Goal: Task Accomplishment & Management: Use online tool/utility

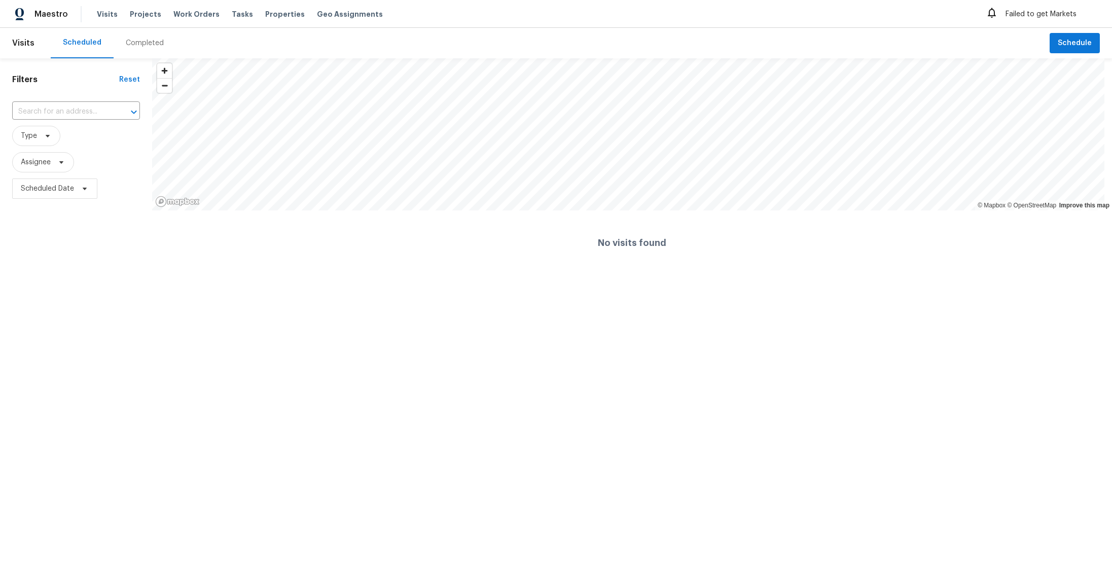
click at [89, 9] on div "Maestro Visits Projects Work Orders Tasks Properties Geo Assignments" at bounding box center [197, 14] width 395 height 16
click at [130, 18] on span "Projects" at bounding box center [145, 14] width 31 height 10
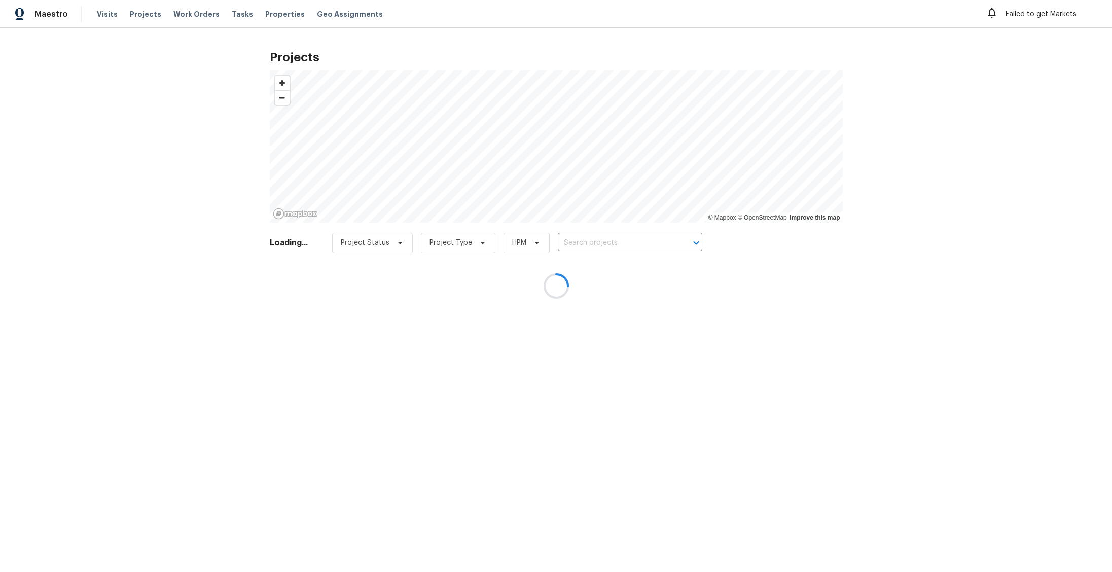
click at [204, 43] on div at bounding box center [556, 286] width 1112 height 572
click at [190, 58] on div at bounding box center [556, 286] width 1112 height 572
click at [212, 36] on div at bounding box center [556, 286] width 1112 height 572
click at [249, 10] on div at bounding box center [556, 286] width 1112 height 572
click at [233, 10] on div at bounding box center [556, 286] width 1112 height 572
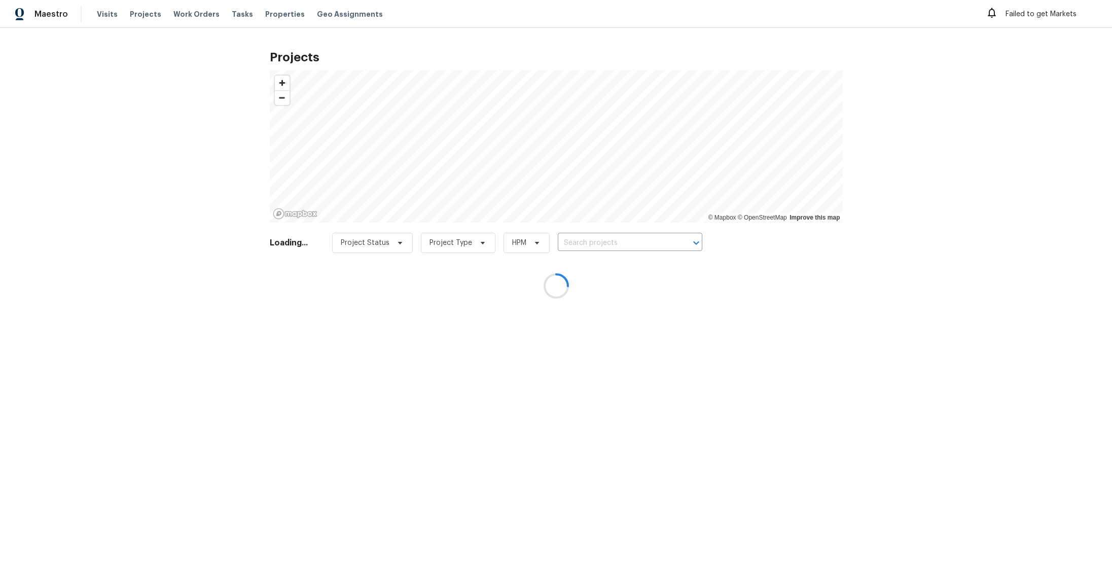
click at [189, 19] on div at bounding box center [556, 286] width 1112 height 572
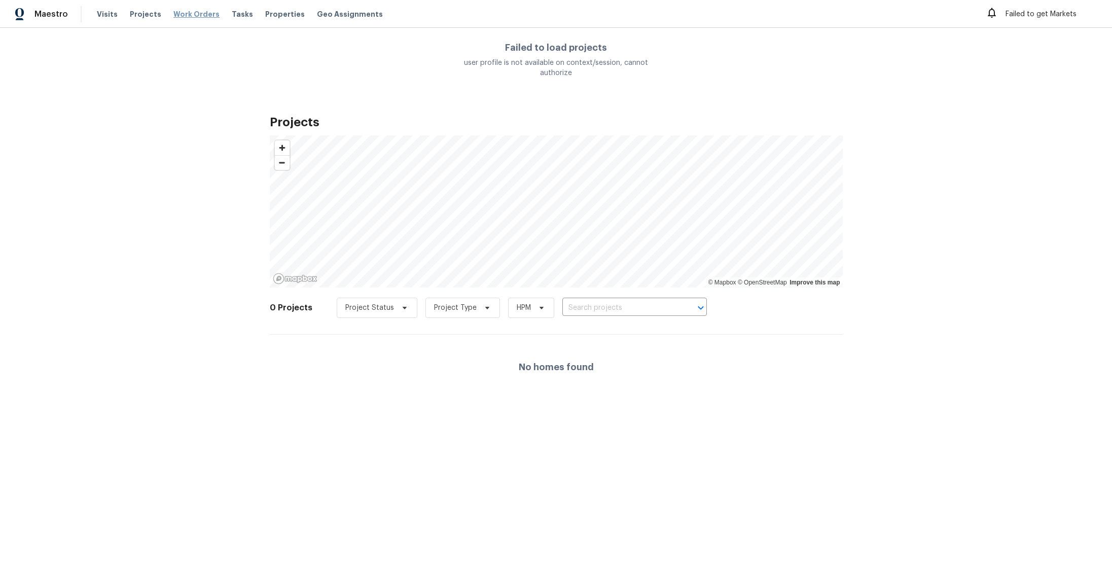
click at [186, 18] on span "Work Orders" at bounding box center [196, 14] width 46 height 10
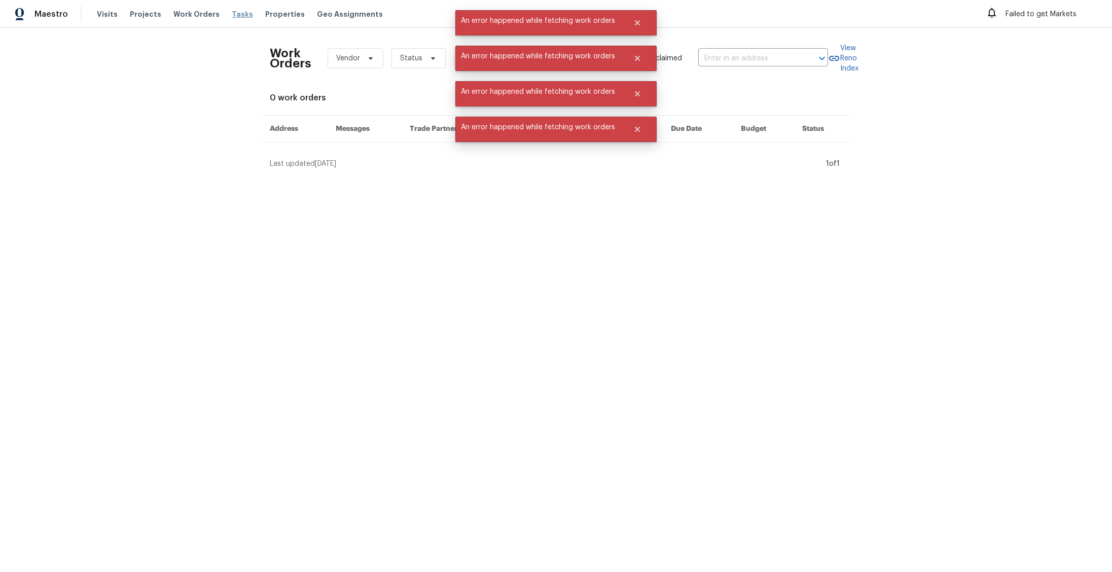
click at [240, 11] on span "Tasks" at bounding box center [242, 14] width 21 height 7
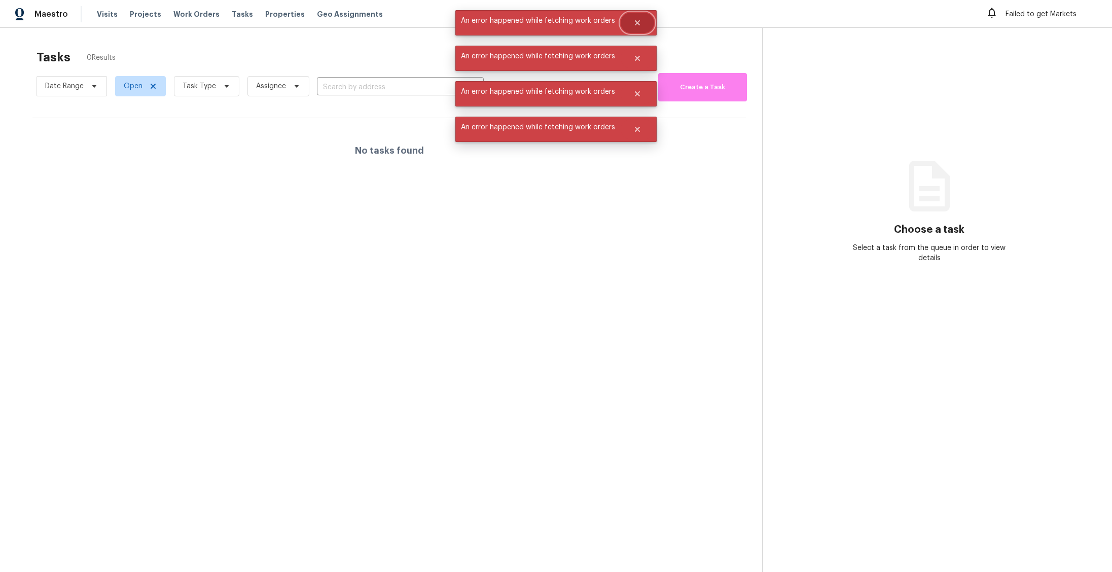
click at [639, 25] on icon "Close" at bounding box center [637, 23] width 8 height 8
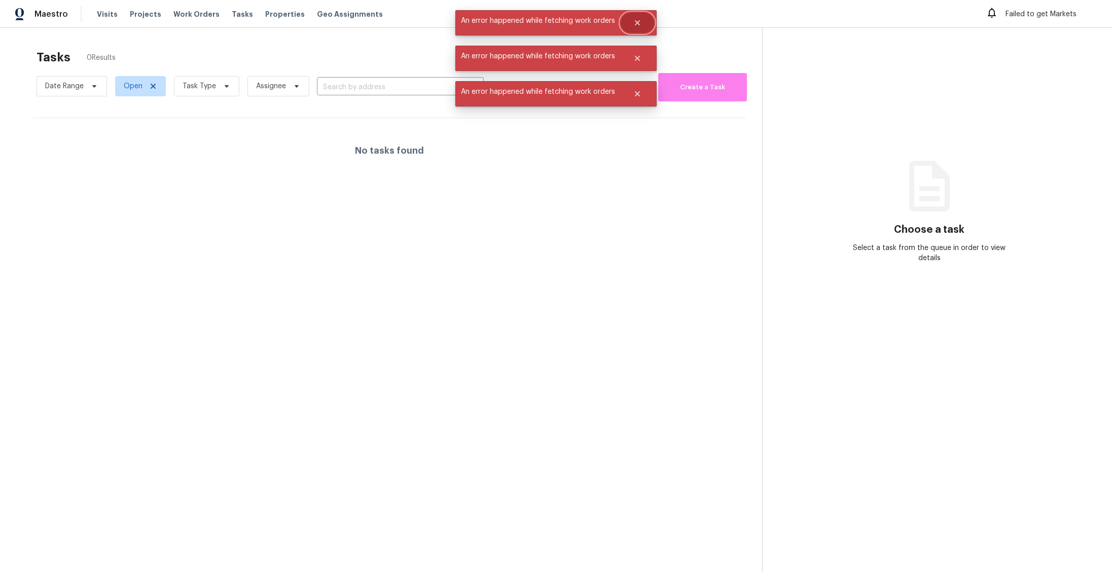
click at [639, 24] on icon "Close" at bounding box center [637, 23] width 8 height 8
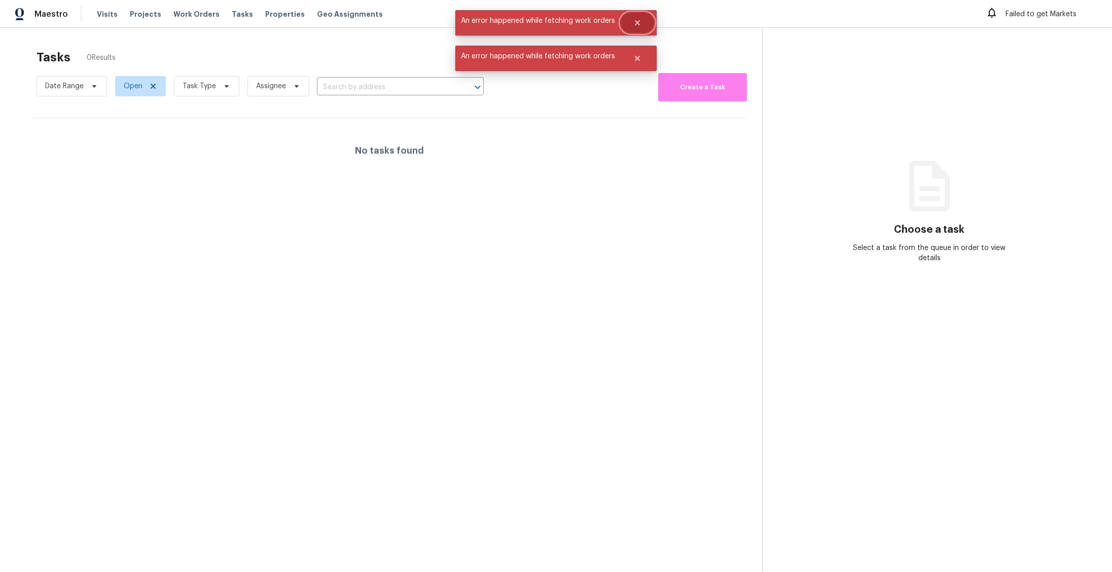
click at [640, 26] on icon "Close" at bounding box center [637, 23] width 8 height 8
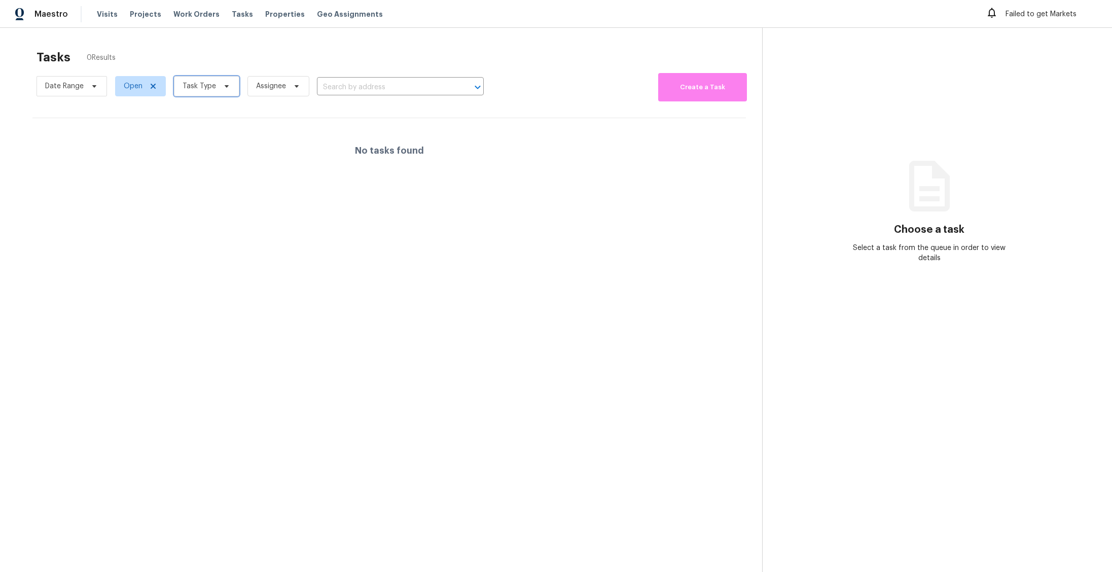
click at [197, 86] on span "Task Type" at bounding box center [199, 86] width 33 height 10
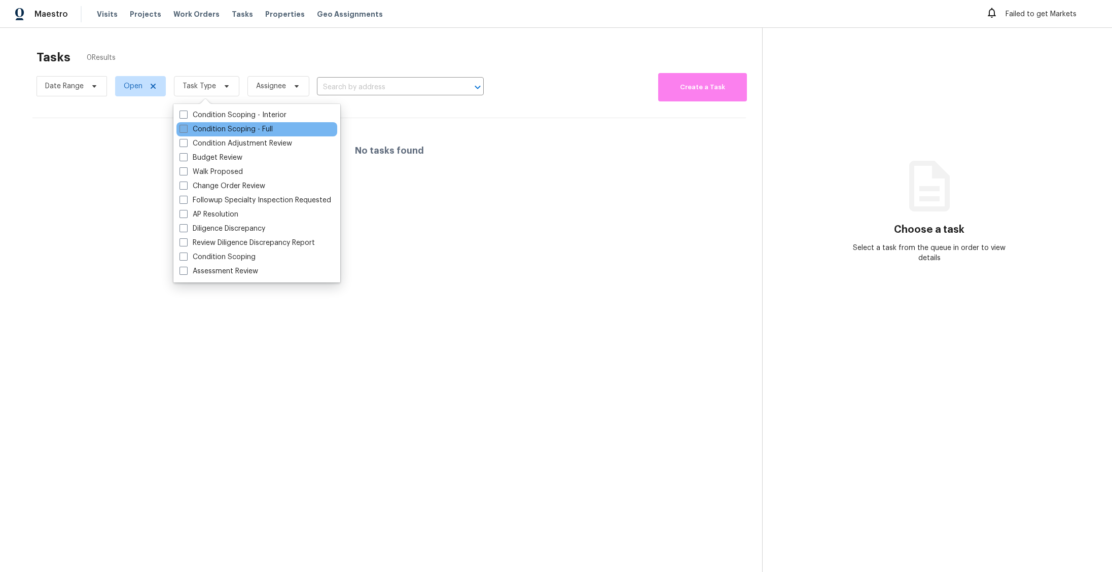
click at [214, 128] on label "Condition Scoping - Full" at bounding box center [226, 129] width 93 height 10
click at [186, 128] on input "Condition Scoping - Full" at bounding box center [183, 127] width 7 height 7
checkbox input "true"
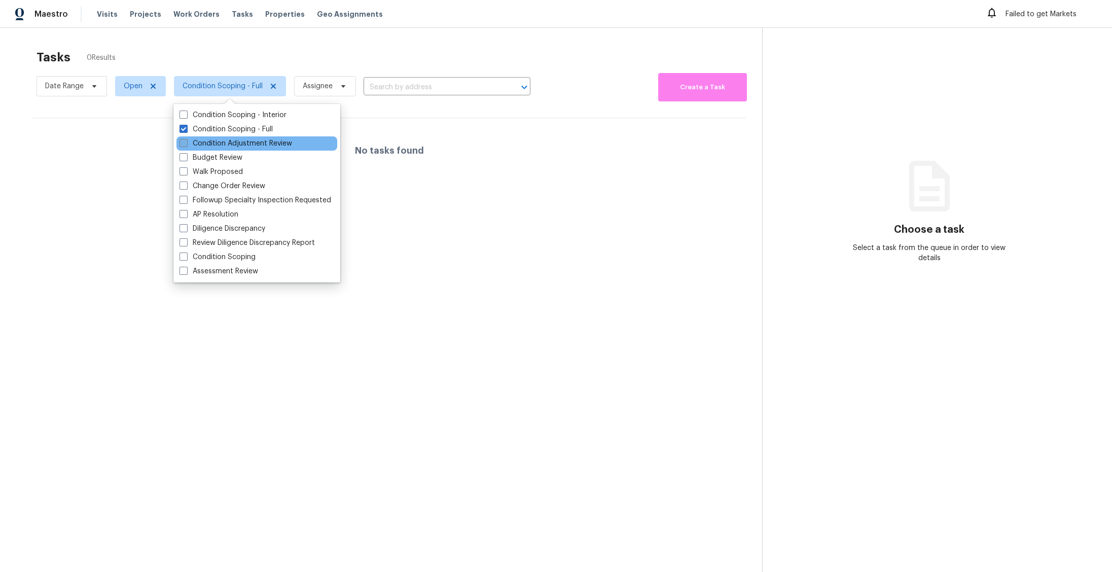
click at [219, 148] on label "Condition Adjustment Review" at bounding box center [236, 143] width 113 height 10
click at [186, 145] on input "Condition Adjustment Review" at bounding box center [183, 141] width 7 height 7
checkbox input "true"
click at [273, 17] on span "Properties" at bounding box center [285, 14] width 40 height 10
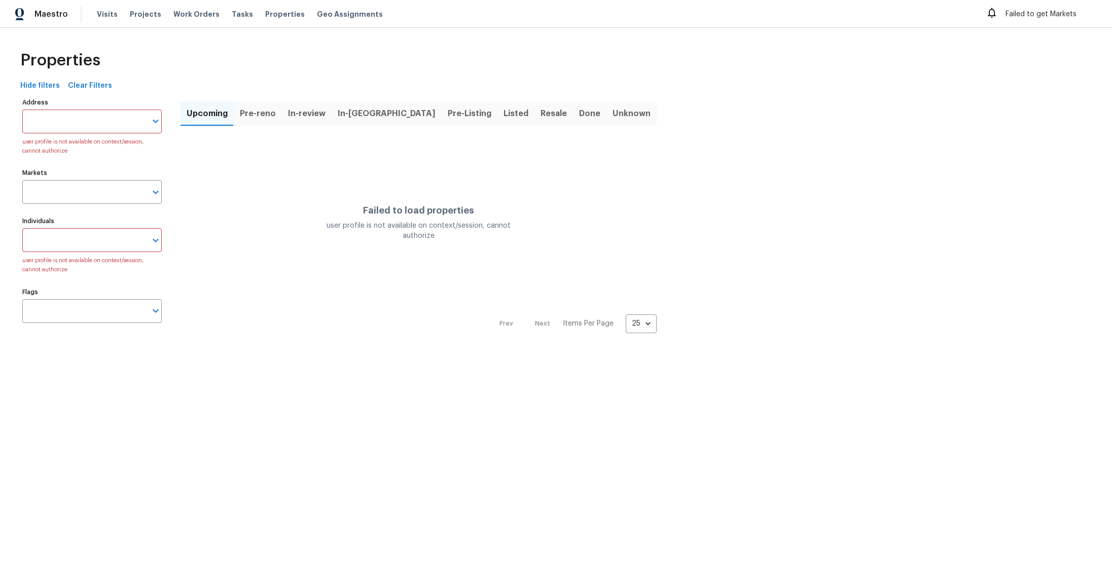
click at [144, 106] on div "Address Address user profile is not available on context/session, cannot author…" at bounding box center [91, 125] width 139 height 61
click at [231, 77] on div "Hide filters Clear Filters" at bounding box center [556, 86] width 1080 height 19
click at [342, 8] on div "Visits Projects Work Orders Tasks Properties Geo Assignments" at bounding box center [246, 14] width 298 height 16
click at [337, 15] on span "Geo Assignments" at bounding box center [350, 14] width 66 height 10
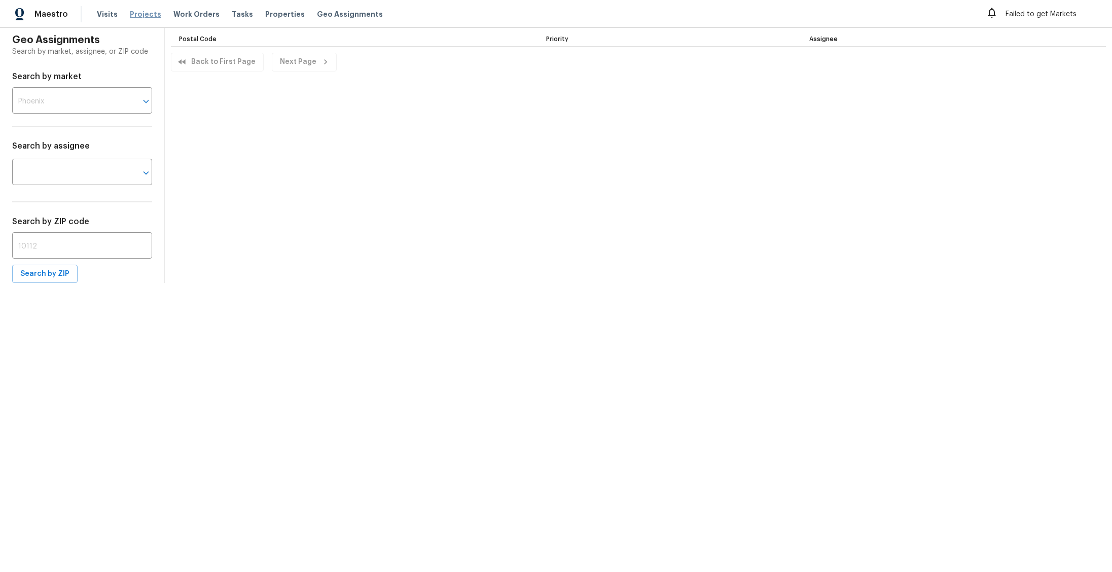
click at [134, 12] on span "Projects" at bounding box center [145, 14] width 31 height 10
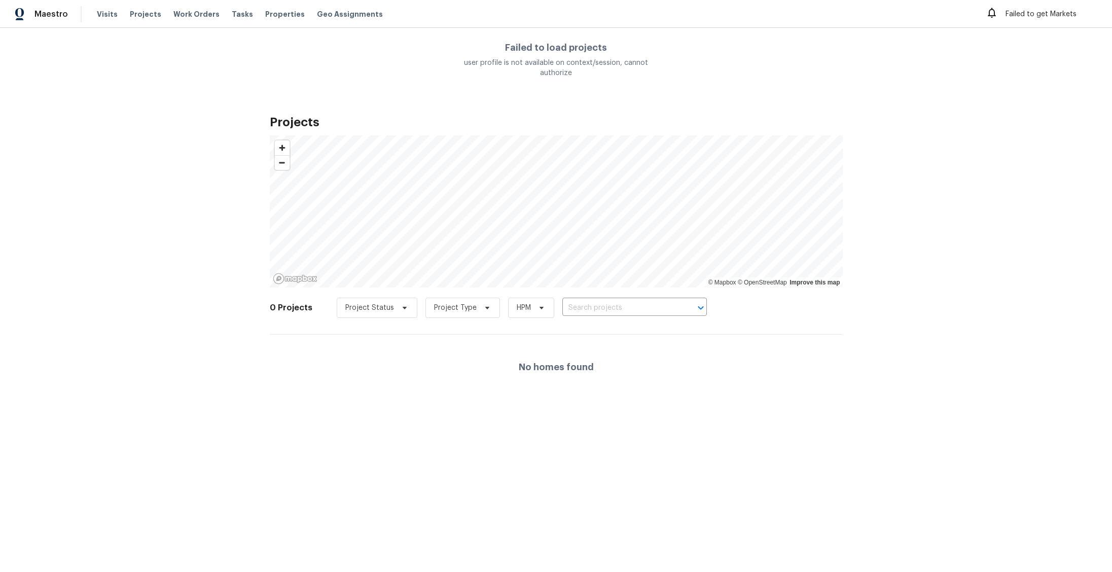
click at [87, 17] on div "Maestro Visits Projects Work Orders Tasks Properties Geo Assignments" at bounding box center [197, 14] width 395 height 16
click at [109, 11] on span "Visits" at bounding box center [107, 14] width 21 height 10
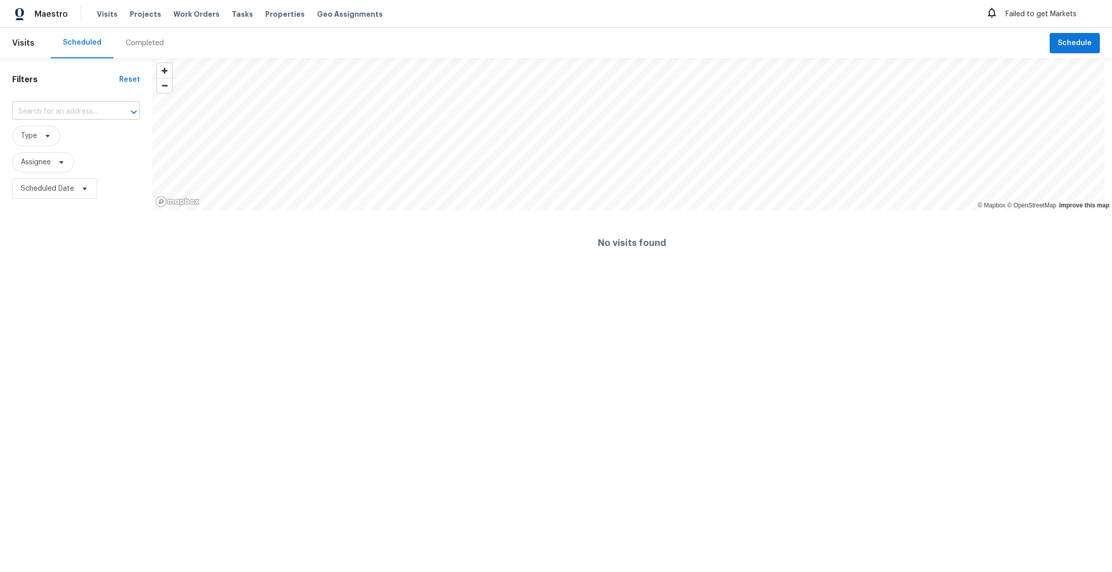
click at [100, 111] on input "text" at bounding box center [61, 112] width 99 height 16
click at [87, 168] on span "Assignee" at bounding box center [76, 162] width 128 height 20
click at [39, 170] on span "Assignee" at bounding box center [43, 162] width 62 height 20
click at [1091, 227] on div "No visits found" at bounding box center [632, 242] width 960 height 65
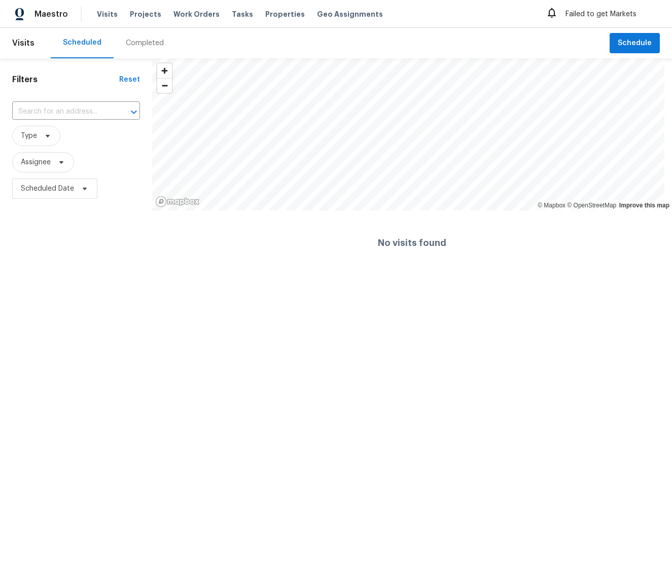
click at [605, 13] on div "Failed to get Markets" at bounding box center [601, 14] width 111 height 16
click at [554, 13] on icon at bounding box center [552, 13] width 12 height 12
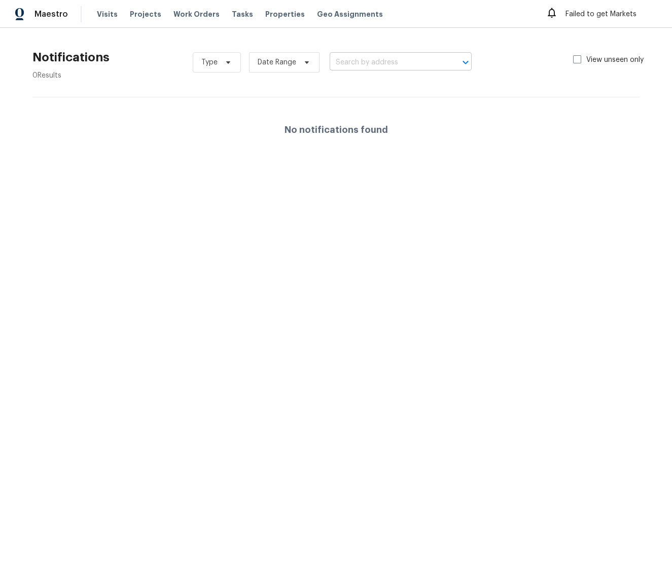
click at [418, 58] on input "text" at bounding box center [387, 63] width 114 height 16
click at [575, 48] on div "Type Date Range ​ View unseen only" at bounding box center [424, 62] width 463 height 37
click at [573, 61] on span at bounding box center [577, 59] width 8 height 8
click at [573, 61] on input "View unseen only" at bounding box center [576, 58] width 7 height 7
click at [573, 61] on span at bounding box center [577, 59] width 8 height 8
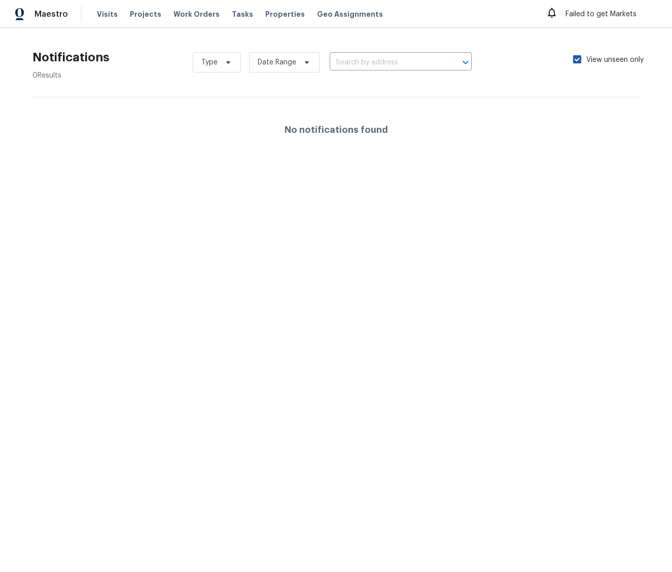
click at [573, 61] on input "View unseen only" at bounding box center [576, 58] width 7 height 7
checkbox input "false"
click at [218, 72] on span "Type" at bounding box center [217, 62] width 48 height 20
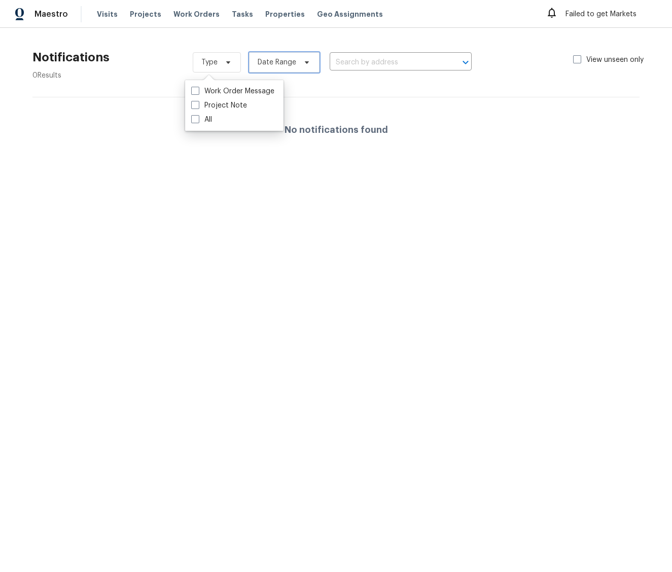
click at [277, 67] on span "Date Range" at bounding box center [277, 62] width 39 height 10
click at [74, 86] on section "Notifications 0 Results Type Date Range ​ View unseen only No notifications fou…" at bounding box center [335, 107] width 639 height 126
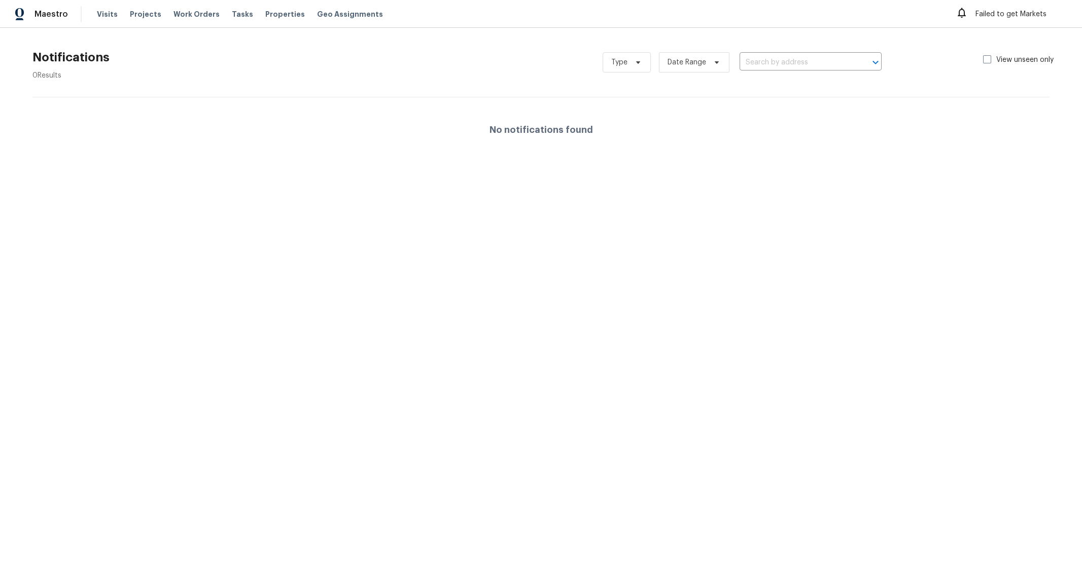
click at [450, 170] on html "Maestro Visits Projects Work Orders Tasks Properties Geo Assignments Failed to …" at bounding box center [541, 85] width 1082 height 170
click at [97, 11] on span "Visits" at bounding box center [107, 14] width 21 height 10
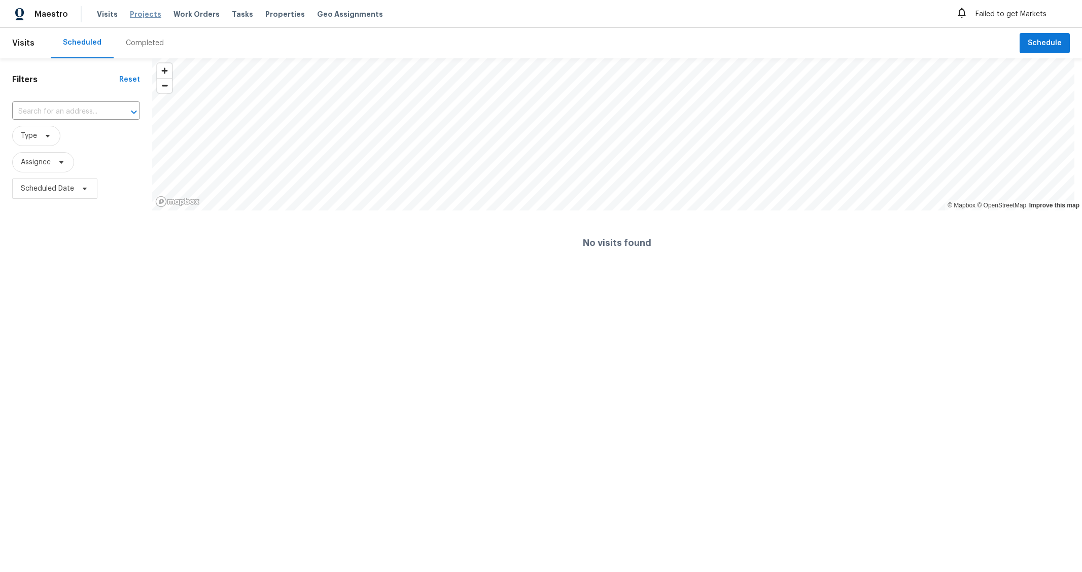
click at [153, 14] on span "Projects" at bounding box center [145, 14] width 31 height 10
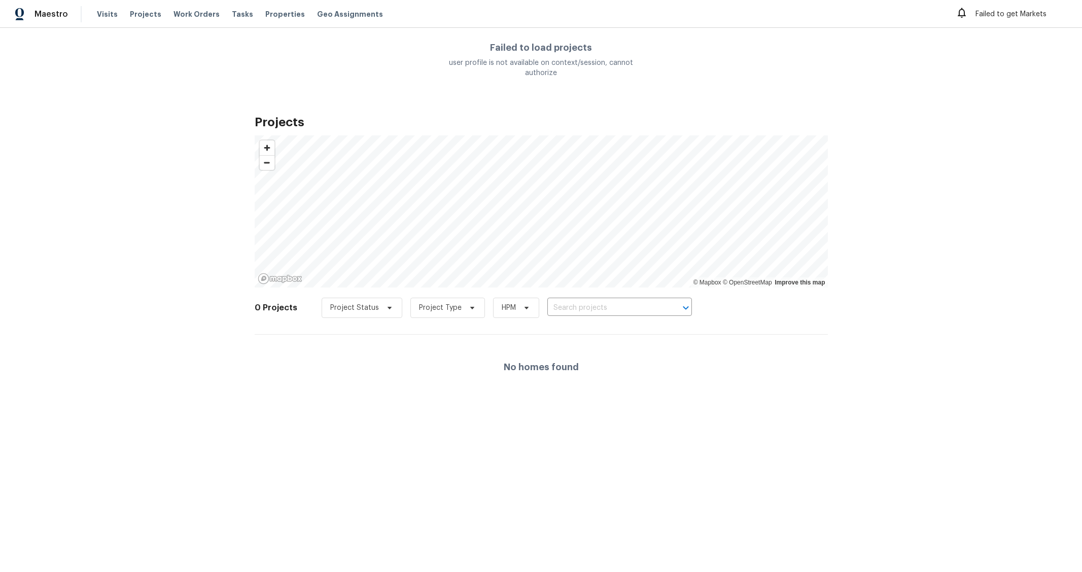
click at [242, 12] on div "Visits Projects Work Orders Tasks Properties Geo Assignments" at bounding box center [246, 14] width 298 height 16
click at [214, 14] on div "Visits Projects Work Orders Tasks Properties Geo Assignments" at bounding box center [246, 14] width 298 height 16
click at [232, 14] on span "Tasks" at bounding box center [242, 14] width 21 height 7
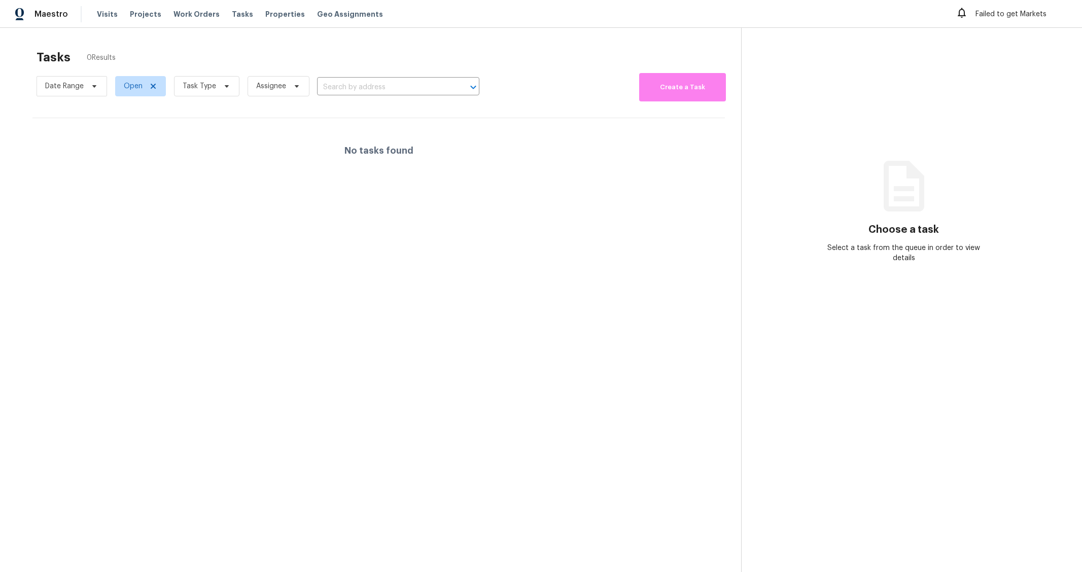
click at [289, 18] on div "Visits Projects Work Orders Tasks Properties Geo Assignments" at bounding box center [246, 14] width 298 height 16
click at [272, 14] on span "Properties" at bounding box center [285, 14] width 40 height 10
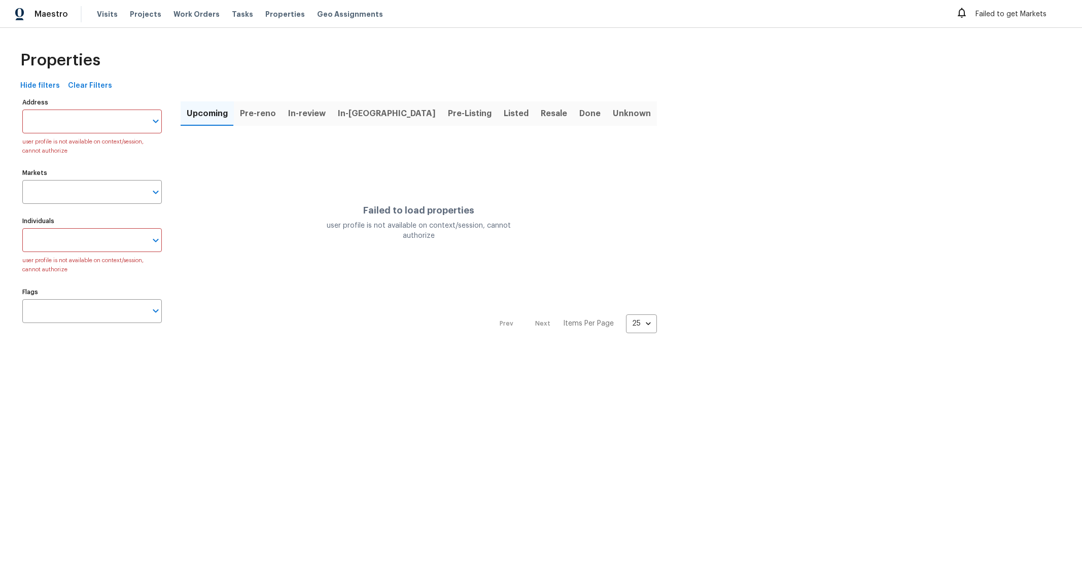
drag, startPoint x: 1042, startPoint y: 15, endPoint x: 989, endPoint y: 22, distance: 53.6
click at [989, 22] on div "Failed to get Markets" at bounding box center [1010, 14] width 111 height 16
click at [189, 17] on span "Work Orders" at bounding box center [196, 14] width 46 height 10
